Goal: Contribute content: Contribute content

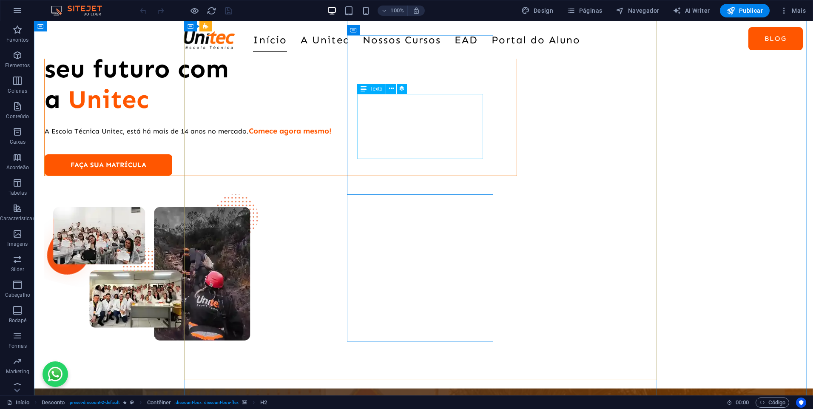
scroll to position [1275, 0]
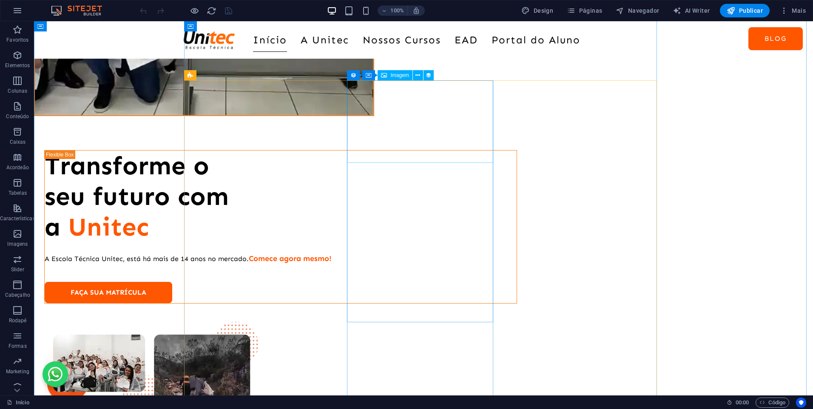
click at [397, 72] on div "Imagem" at bounding box center [394, 75] width 34 height 10
click at [419, 75] on icon at bounding box center [417, 75] width 5 height 9
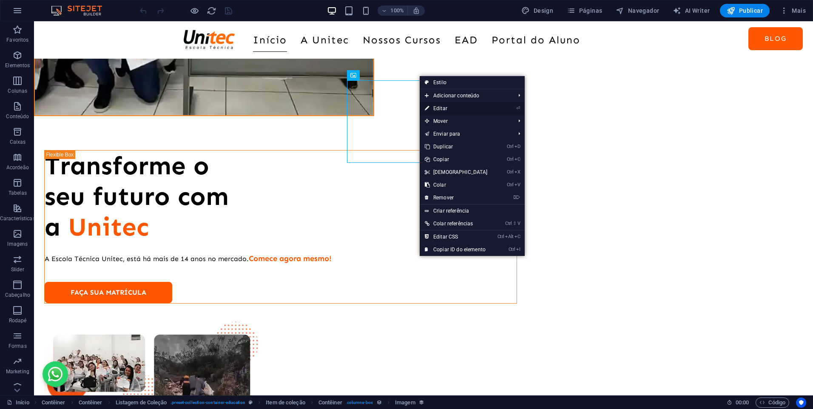
click at [446, 109] on link "⏎ Editar" at bounding box center [456, 108] width 73 height 13
select select "%"
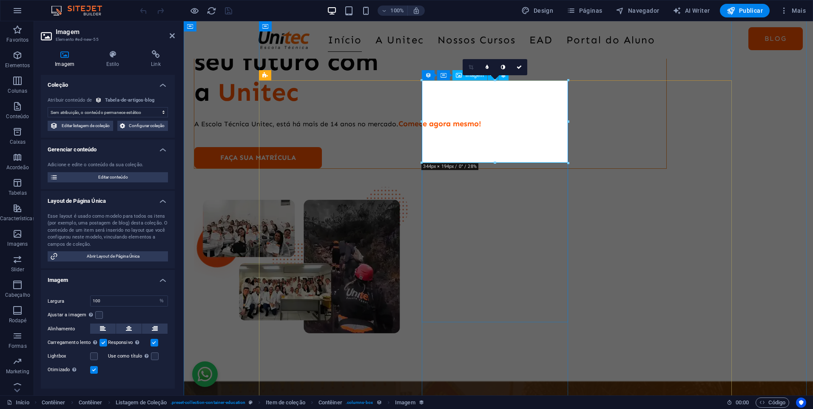
select select "article-image"
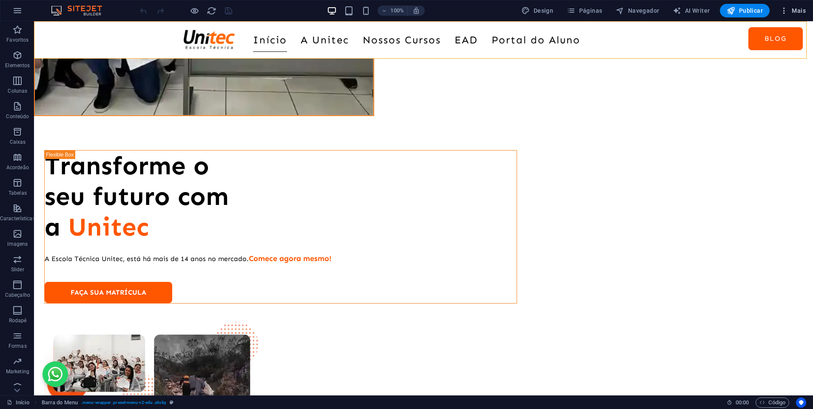
click at [789, 7] on span "Mais" at bounding box center [793, 10] width 26 height 9
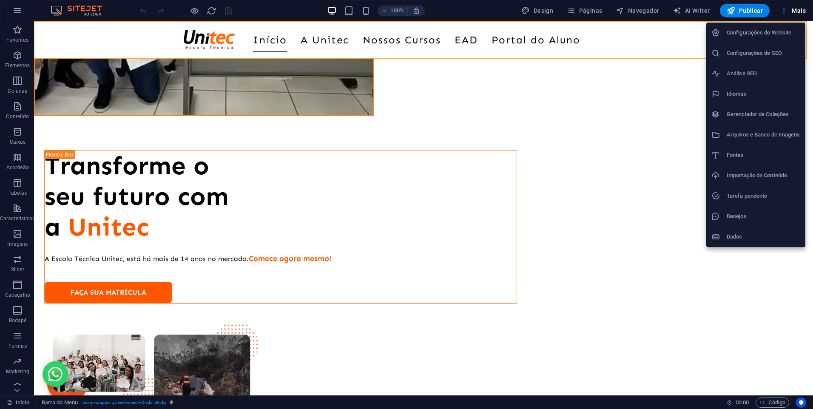
click at [771, 115] on h6 "Gerenciador de Coleções" at bounding box center [763, 114] width 74 height 10
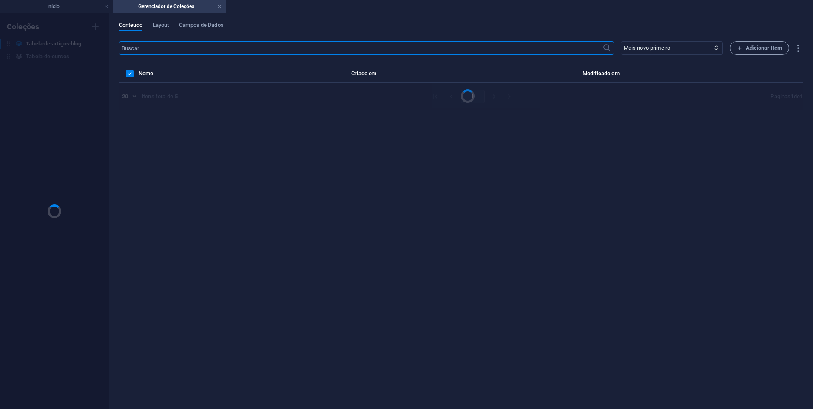
scroll to position [0, 0]
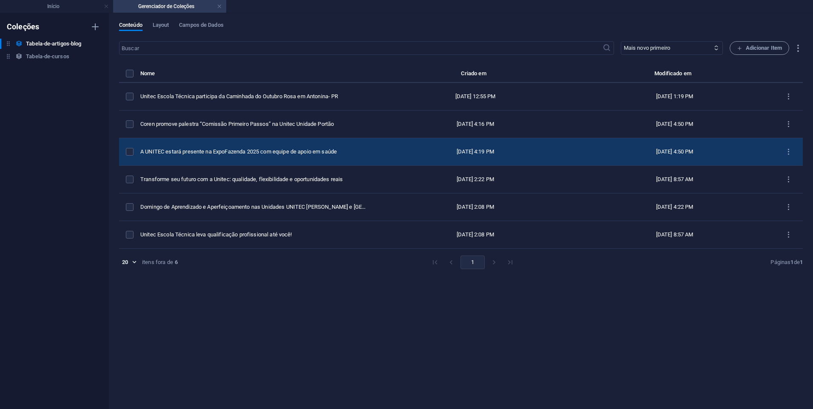
click at [263, 161] on td "A UNITEC estará presente na ExpoFazenda 2025 com equipe de apoio em saúde" at bounding box center [257, 152] width 235 height 28
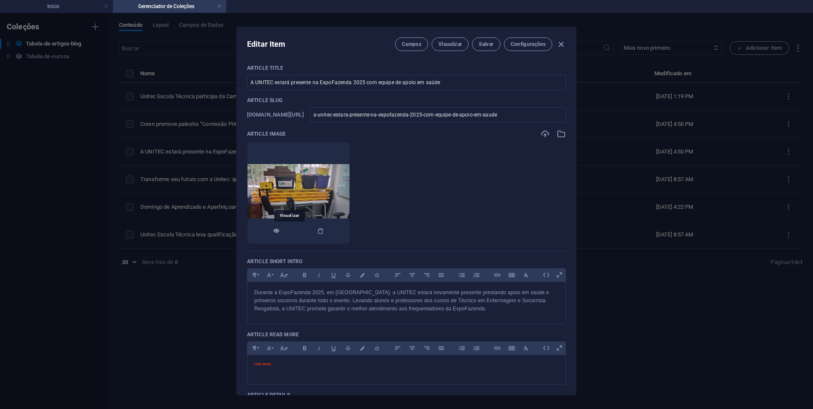
click at [280, 233] on icon "button" at bounding box center [276, 230] width 7 height 7
click at [187, 164] on div "Editar Item Campos Visualizar Salvar Configurações Article Title A UNITEC estar…" at bounding box center [406, 211] width 813 height 396
type input "[DATE]"
checkbox input "false"
type input "a-unitec-estara-presente-na-expofazenda-2025-com-equipe-de-apoio-em-saude"
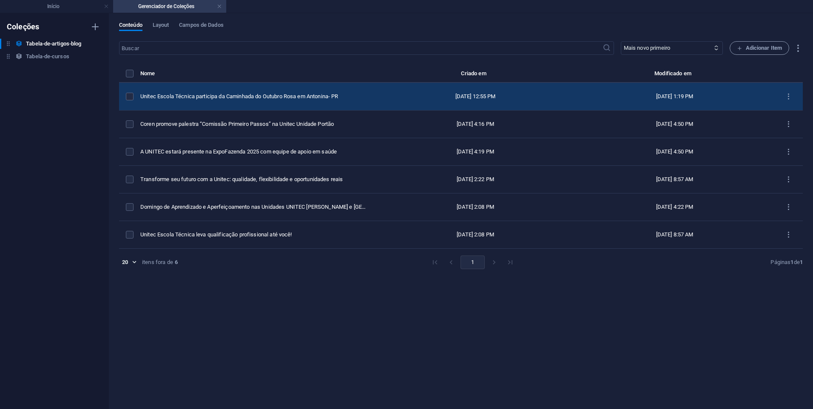
click at [751, 96] on div "[DATE] 1:19 PM" at bounding box center [674, 97] width 185 height 8
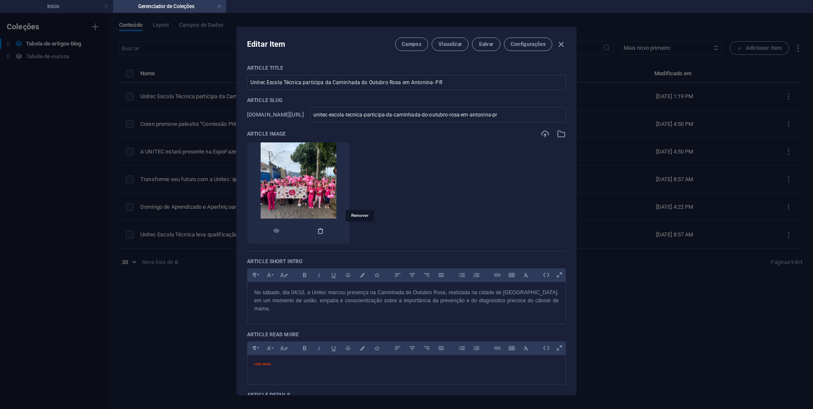
click at [324, 232] on icon "button" at bounding box center [320, 230] width 7 height 7
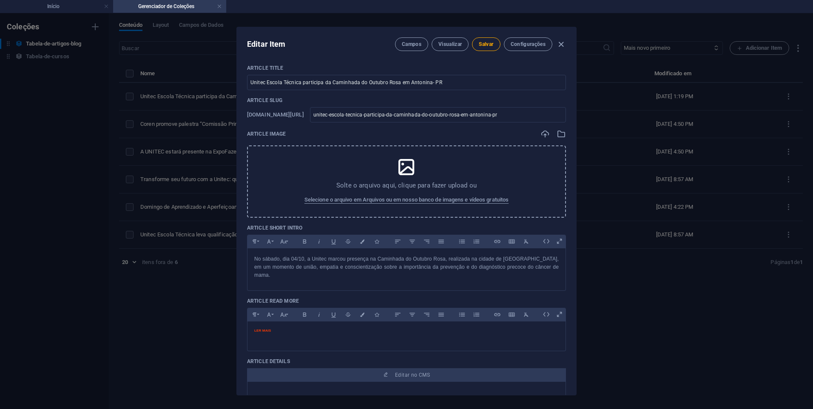
click at [391, 177] on div "Solte o arquivo aqui, clique para fazer upload ou Selecione o arquivo em Arquiv…" at bounding box center [406, 181] width 319 height 72
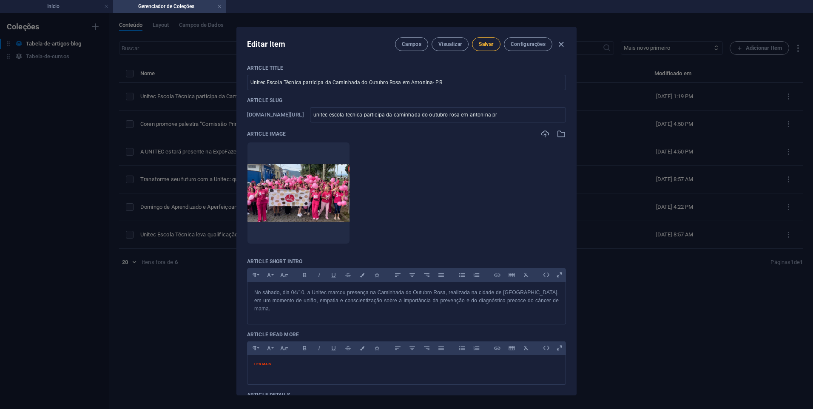
click at [484, 43] on span "Salvar" at bounding box center [486, 44] width 14 height 7
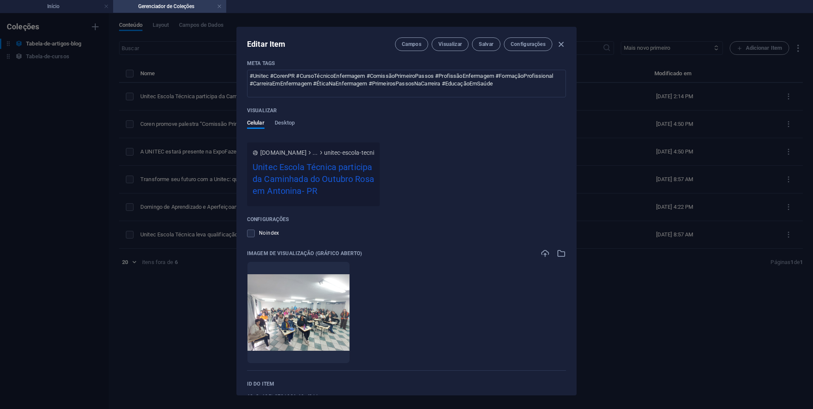
scroll to position [775, 0]
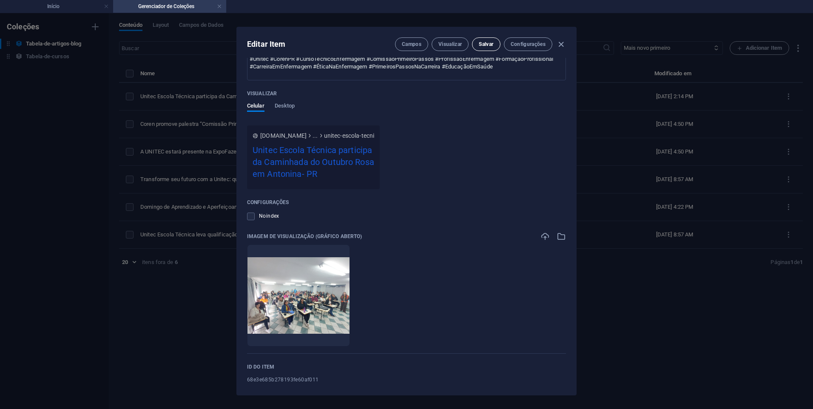
click at [490, 43] on span "Salvar" at bounding box center [486, 44] width 14 height 7
click at [324, 330] on icon "button" at bounding box center [320, 333] width 7 height 7
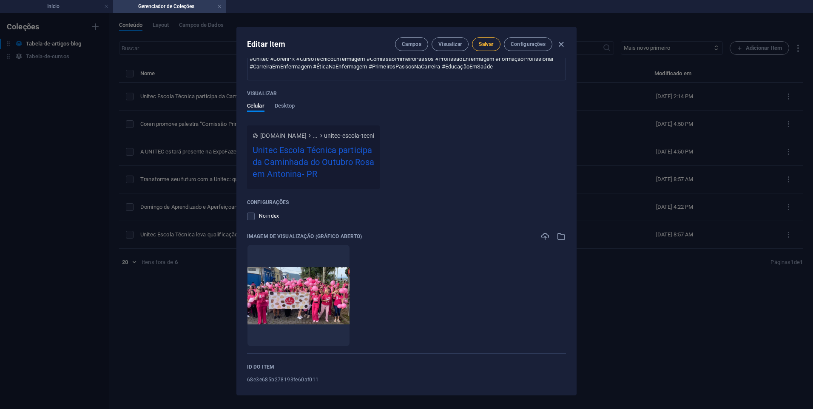
click at [485, 40] on button "Salvar" at bounding box center [486, 44] width 28 height 14
click at [673, 289] on div "Editar Item Campos Visualizar Salvar Configurações Article Title Unitec Escola …" at bounding box center [406, 211] width 813 height 396
checkbox input "false"
type input "unitec-escola-tecnica-participa-da-caminhada-do-outubro-rosa-em-antonina-pr"
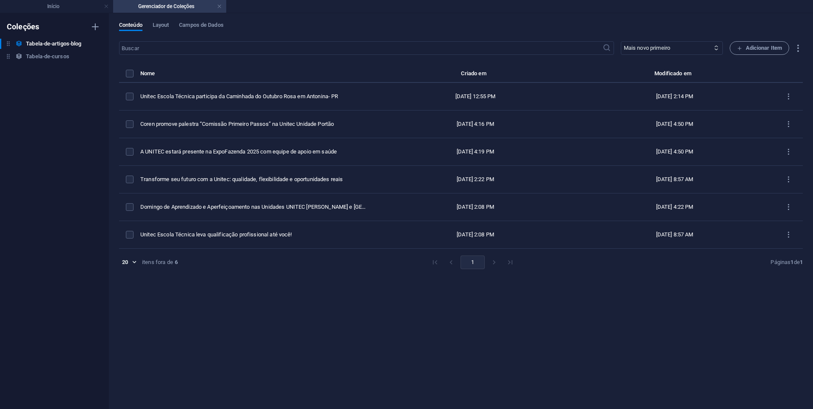
scroll to position [590, 0]
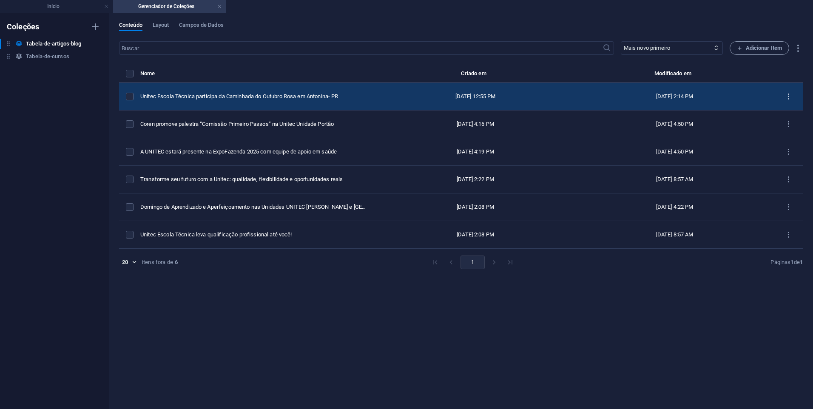
click at [791, 97] on icon "items list" at bounding box center [788, 97] width 8 height 8
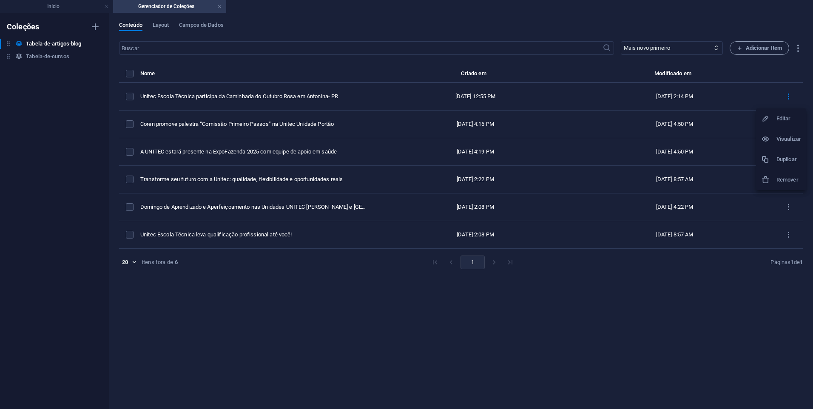
click at [788, 94] on div at bounding box center [406, 204] width 813 height 409
click at [60, 4] on h4 "Início" at bounding box center [56, 6] width 113 height 9
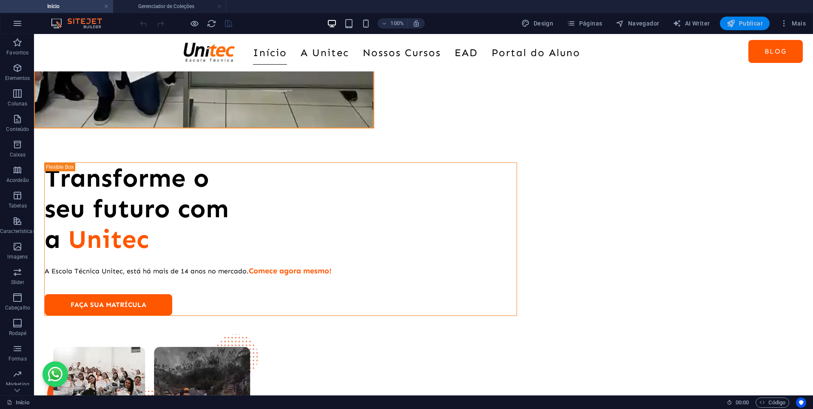
click at [746, 23] on span "Publicar" at bounding box center [744, 23] width 36 height 9
